Goal: Information Seeking & Learning: Learn about a topic

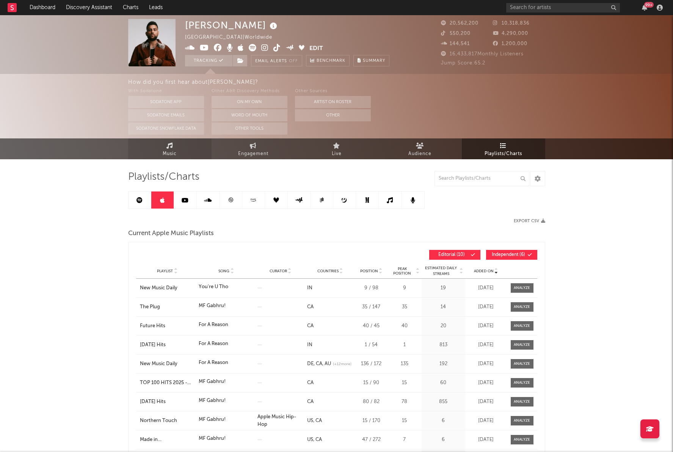
click at [185, 151] on link "Music" at bounding box center [169, 148] width 83 height 21
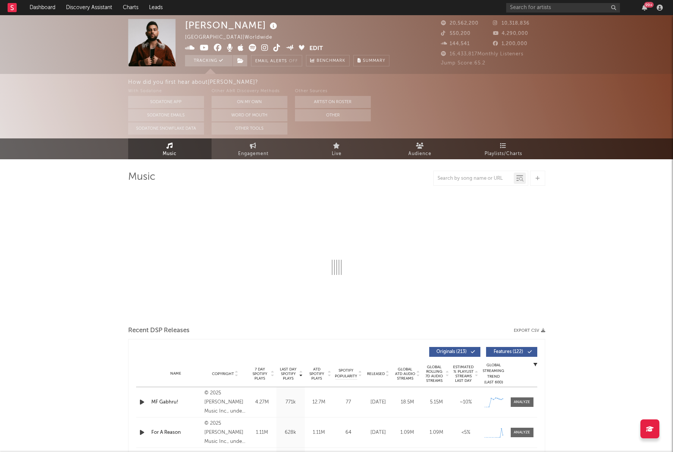
select select "6m"
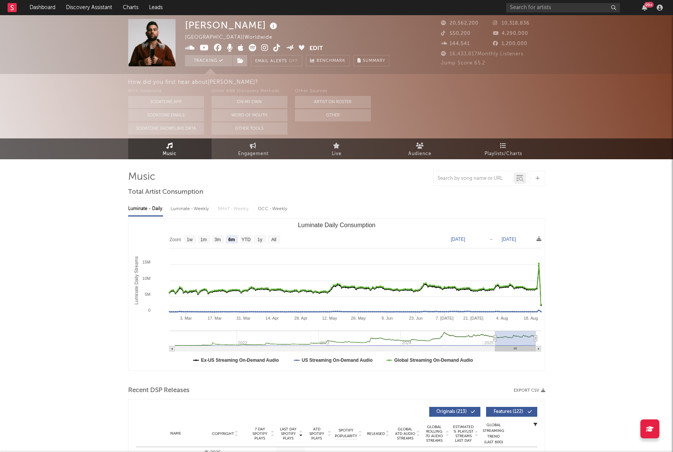
type input "[DATE]"
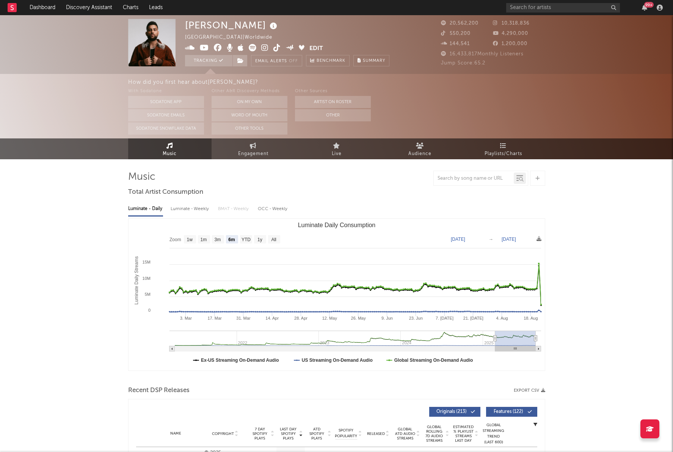
type input "[DATE]"
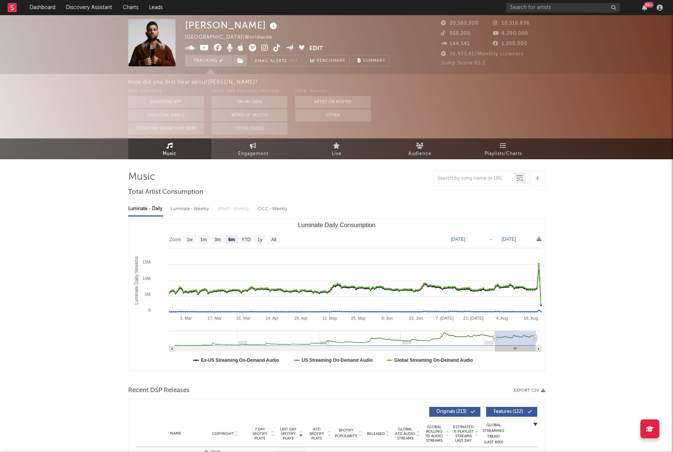
type input "[DATE]"
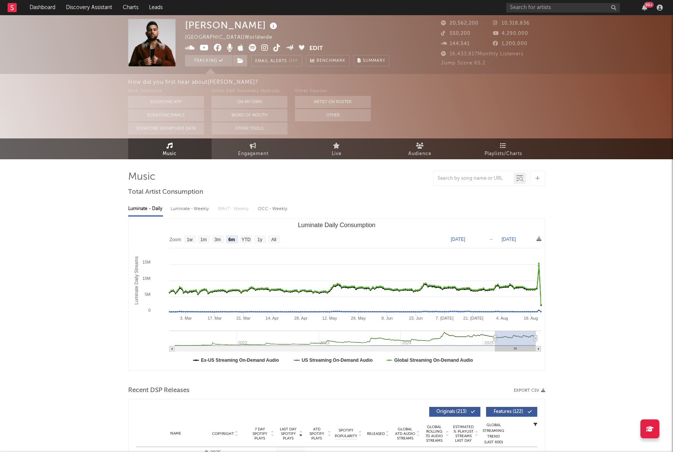
type input "[DATE]"
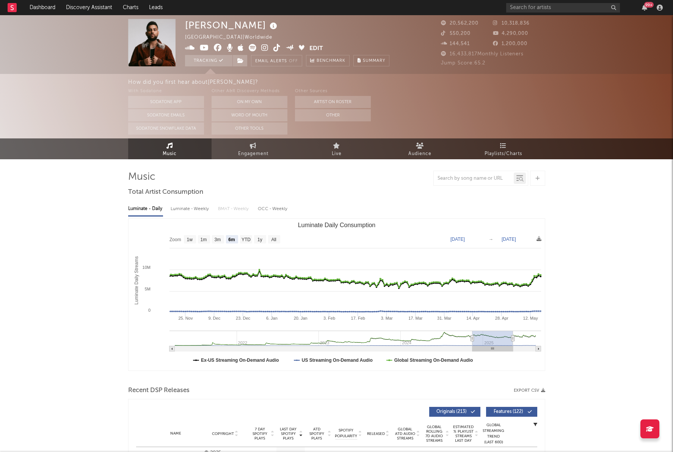
type input "[DATE]"
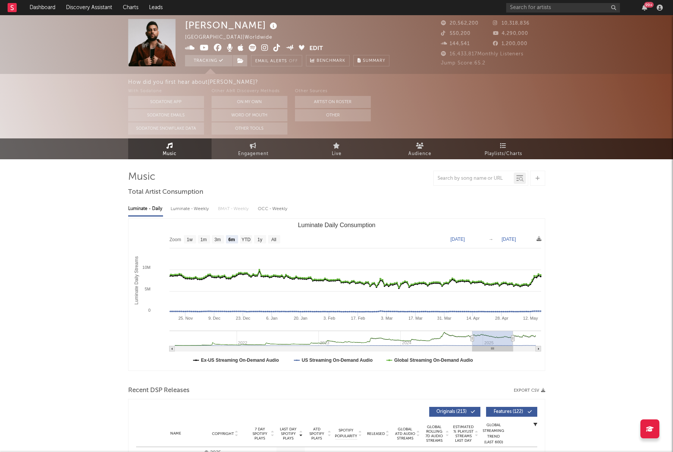
type input "[DATE]"
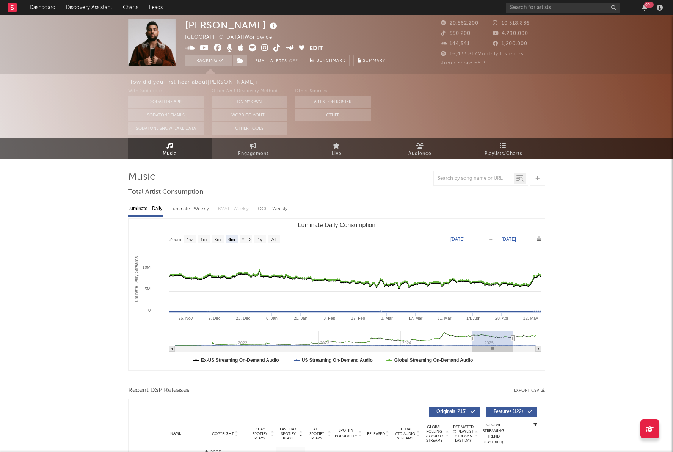
type input "[DATE]"
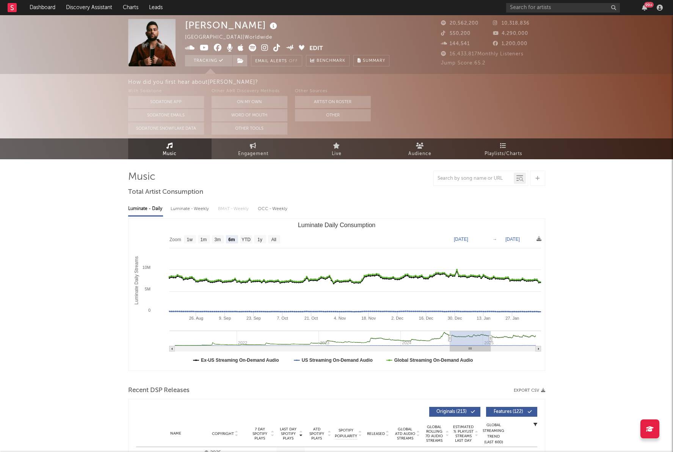
type input "[DATE]"
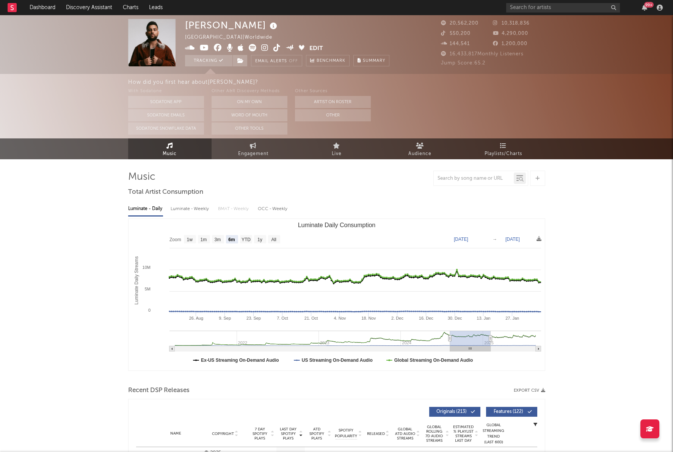
type input "[DATE]"
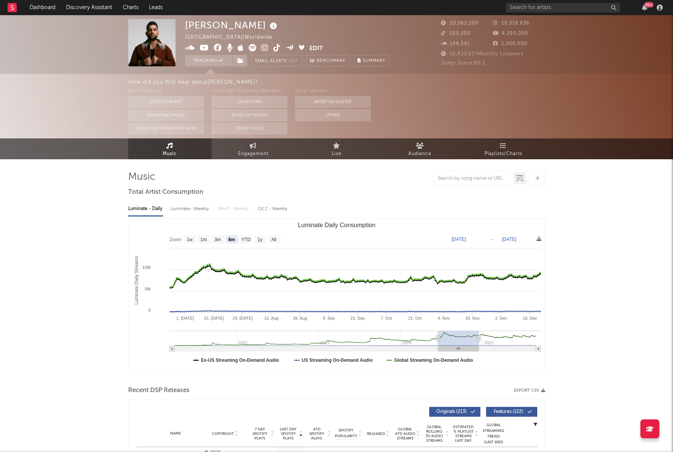
type input "[DATE]"
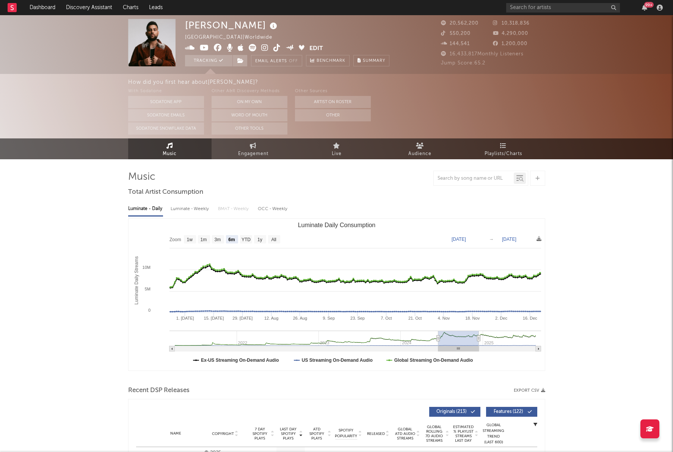
type input "[DATE]"
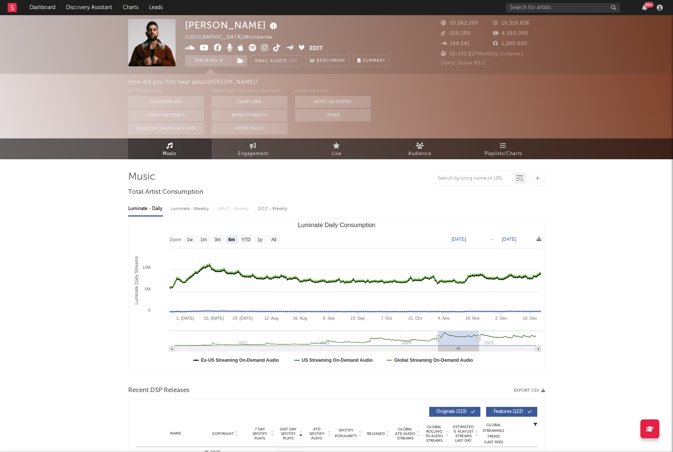
type input "[DATE]"
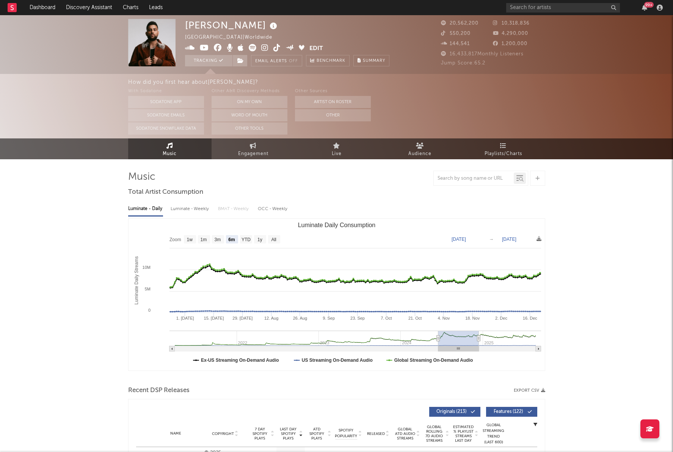
type input "[DATE]"
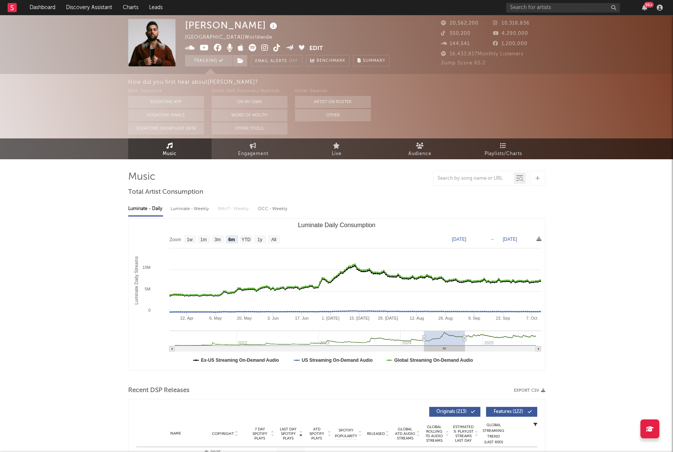
type input "[DATE]"
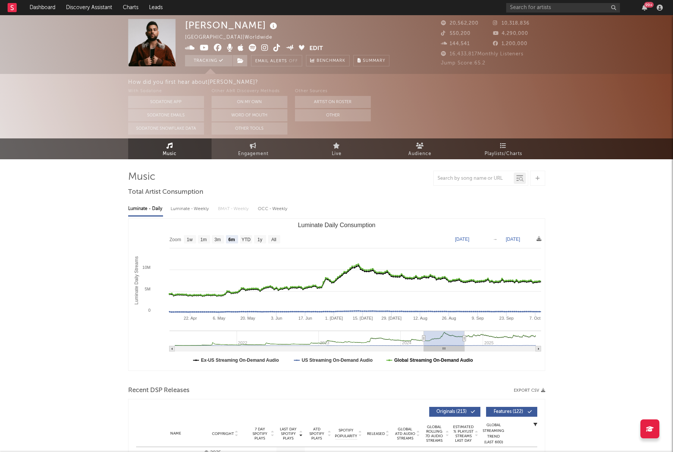
type input "[DATE]"
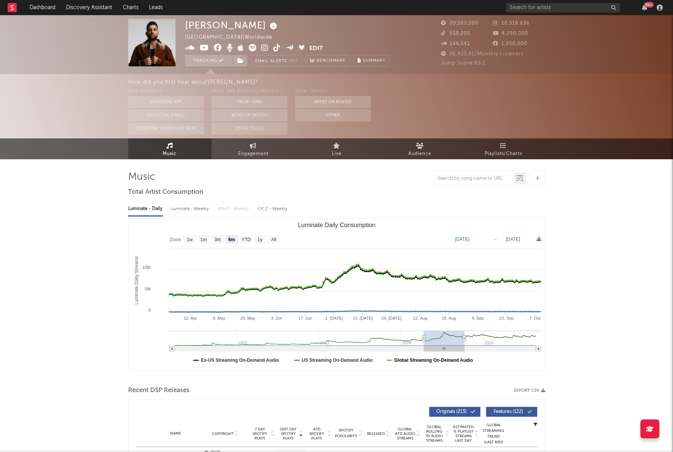
type input "[DATE]"
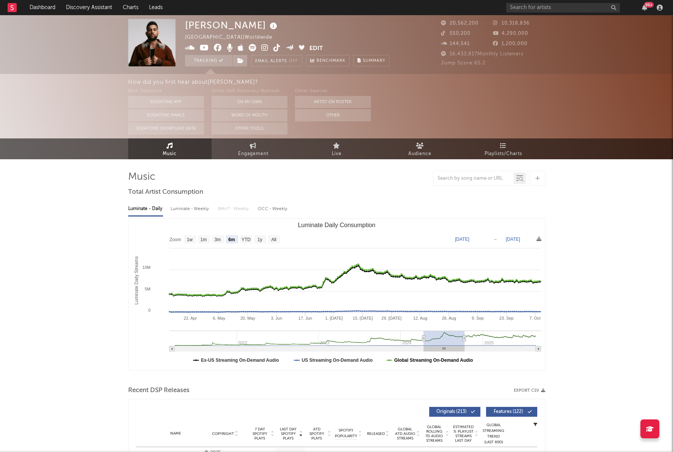
type input "[DATE]"
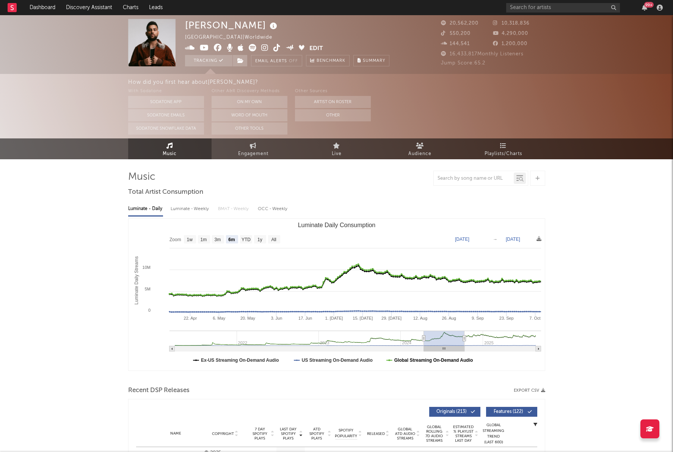
type input "[DATE]"
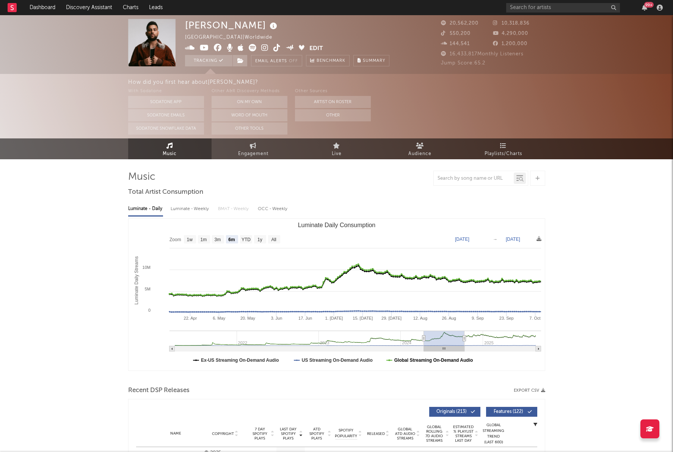
type input "[DATE]"
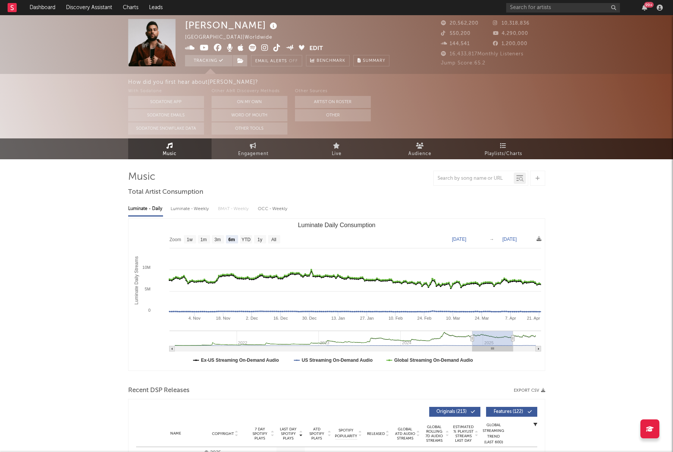
type input "[DATE]"
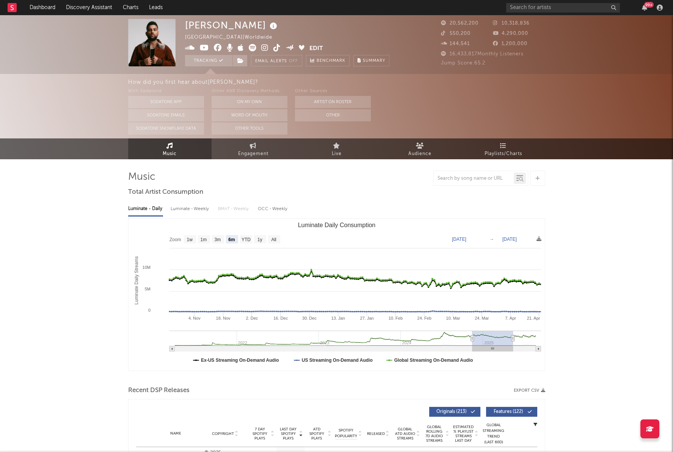
type input "[DATE]"
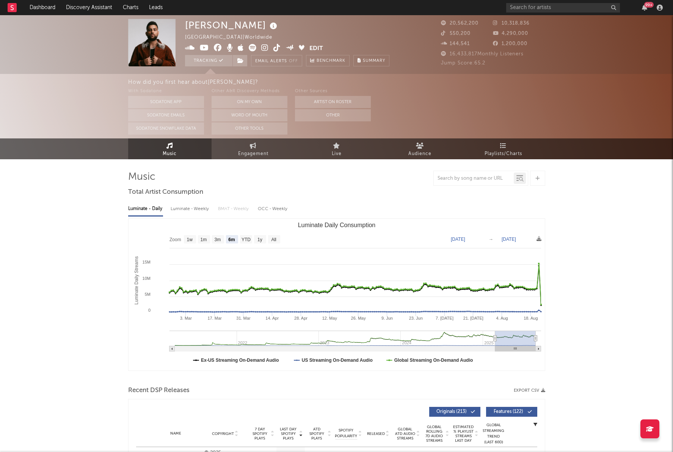
drag, startPoint x: 515, startPoint y: 341, endPoint x: 551, endPoint y: 359, distance: 40.0
type input "[DATE]"
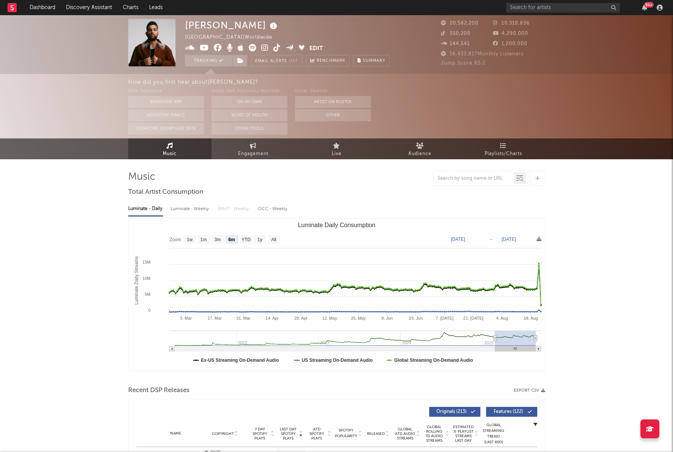
type input "[DATE]"
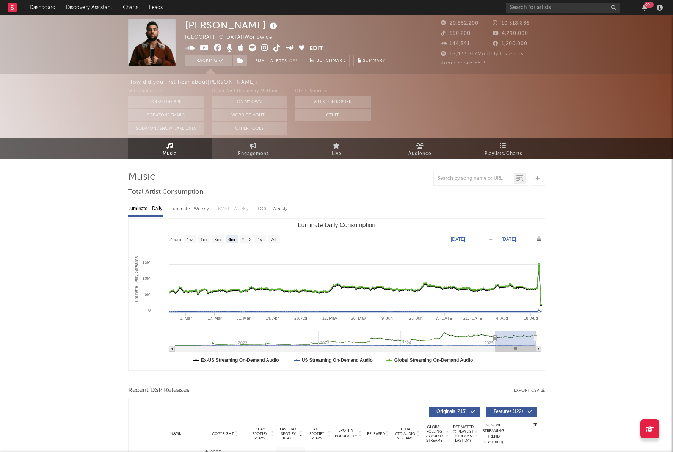
type input "[DATE]"
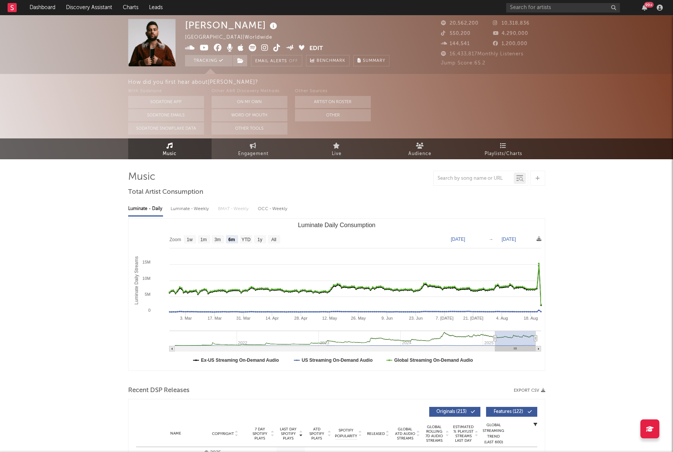
type input "[DATE]"
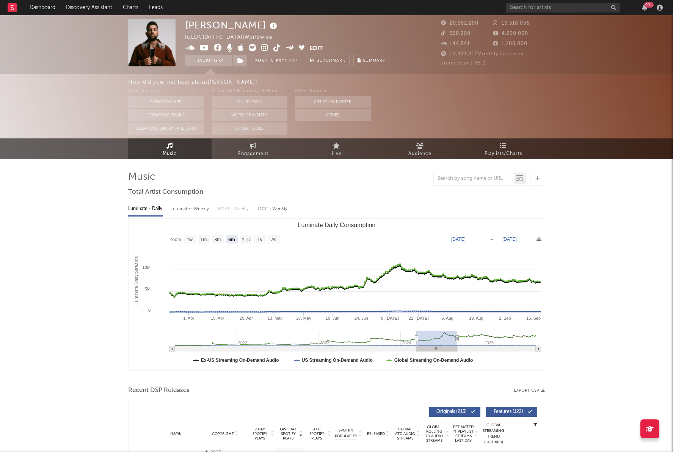
type input "[DATE]"
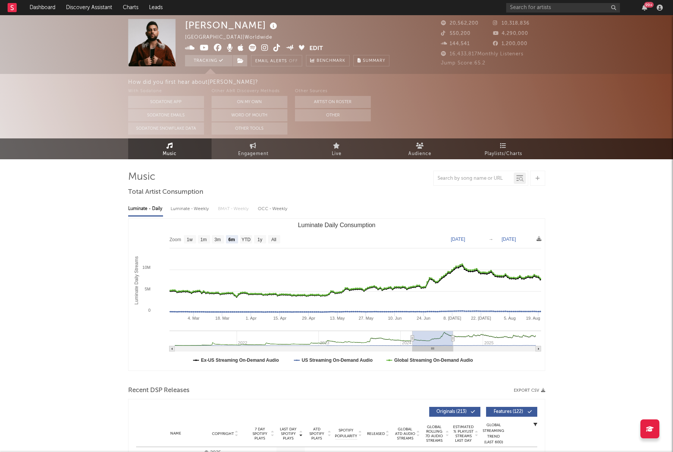
type input "[DATE]"
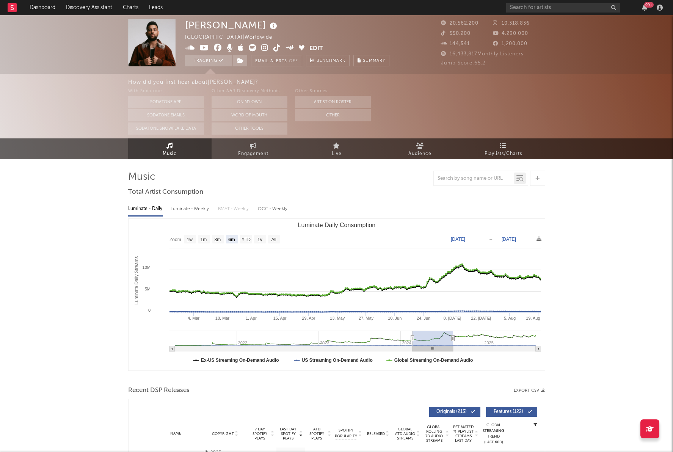
type input "[DATE]"
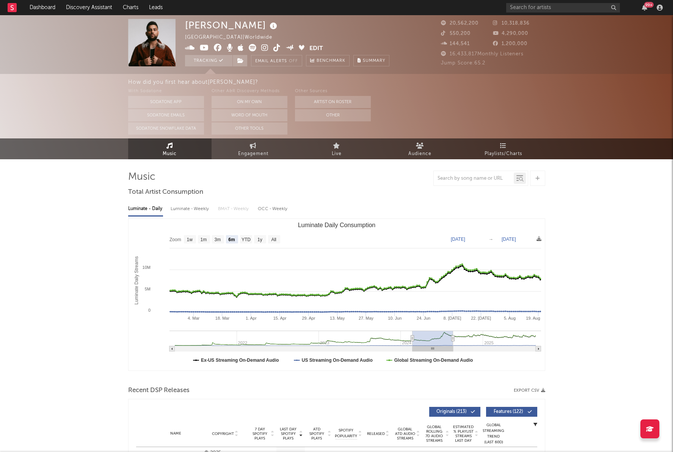
type input "[DATE]"
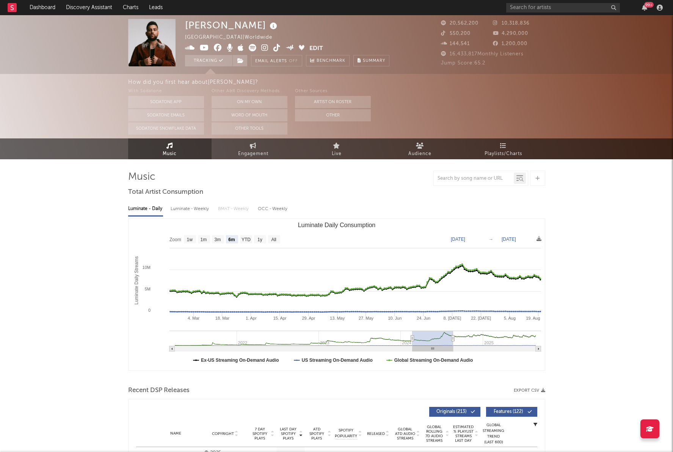
type input "[DATE]"
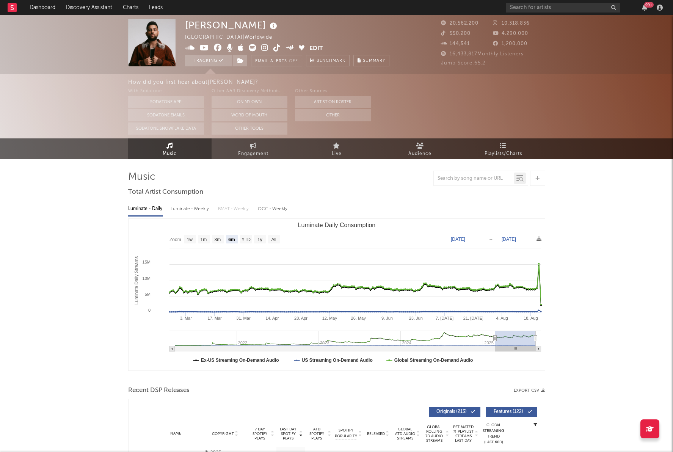
type input "[DATE]"
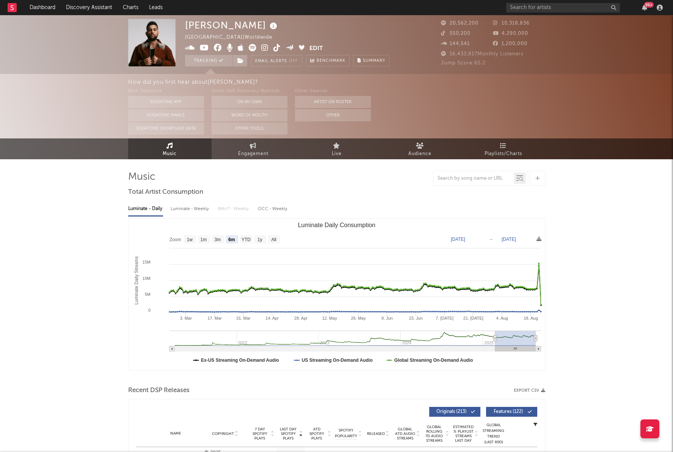
type input "[DATE]"
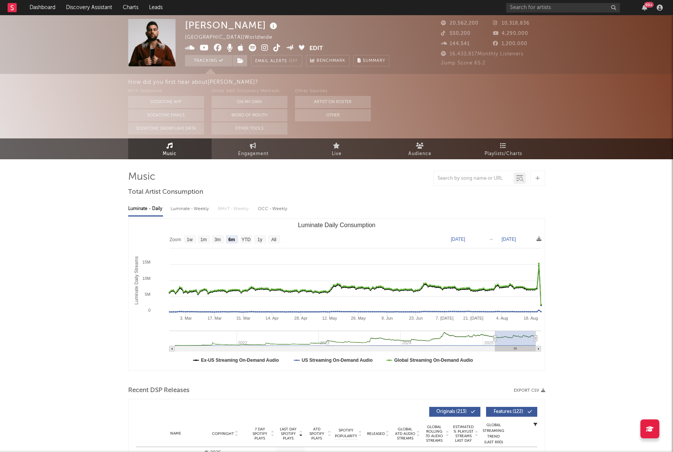
type input "[DATE]"
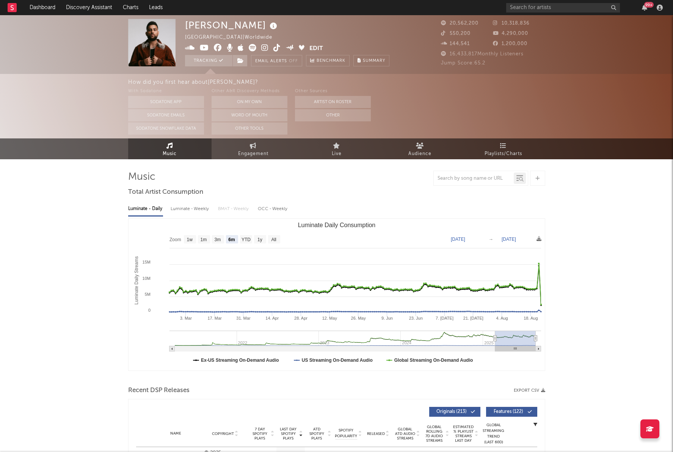
type input "[DATE]"
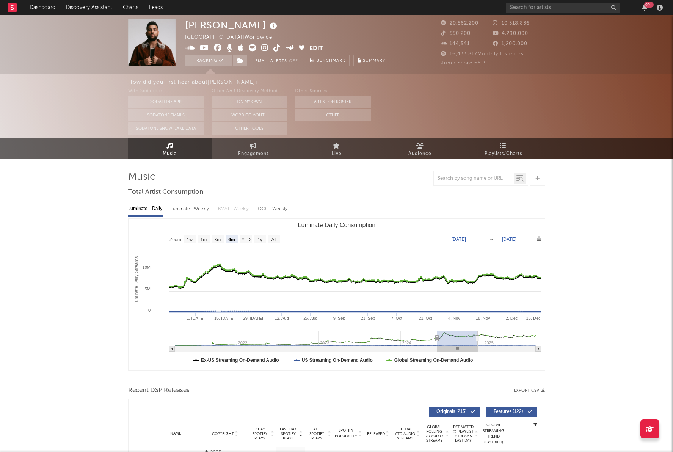
type input "[DATE]"
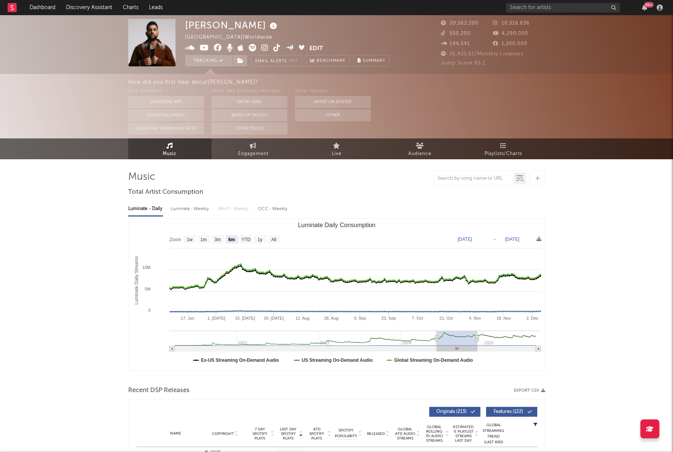
type input "[DATE]"
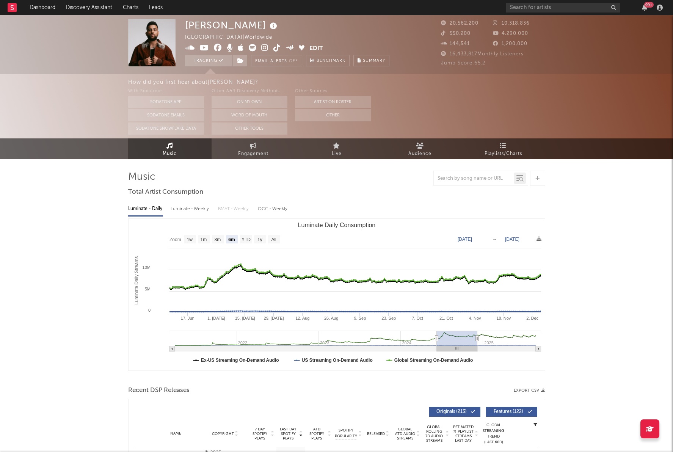
type input "[DATE]"
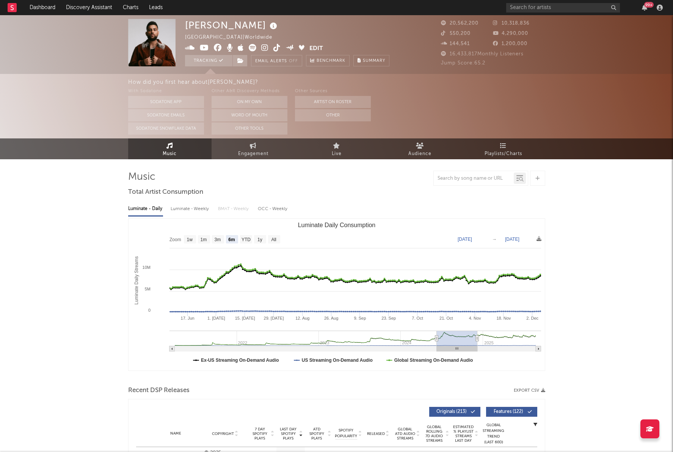
type input "[DATE]"
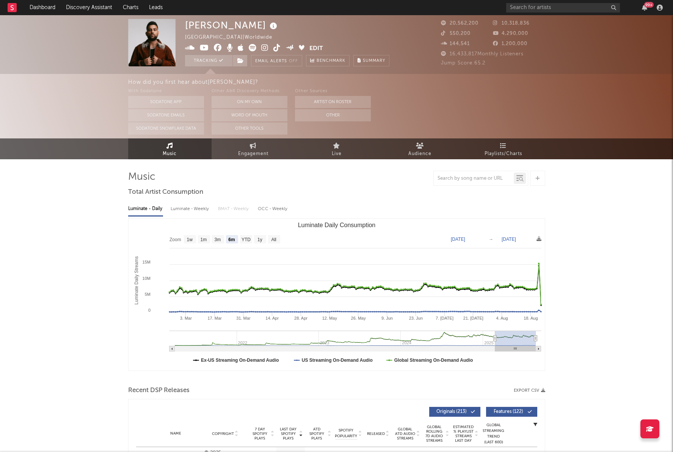
drag, startPoint x: 523, startPoint y: 343, endPoint x: 553, endPoint y: 339, distance: 30.9
